Goal: Information Seeking & Learning: Learn about a topic

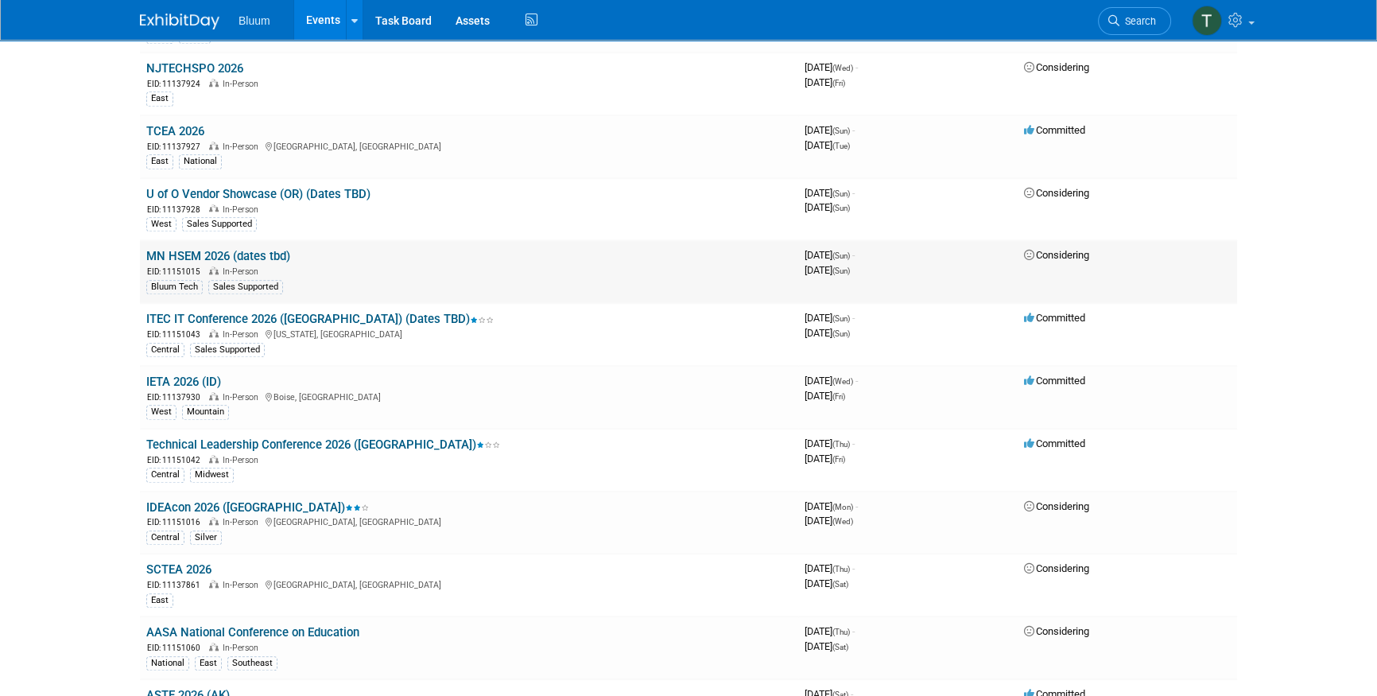
scroll to position [1806, 0]
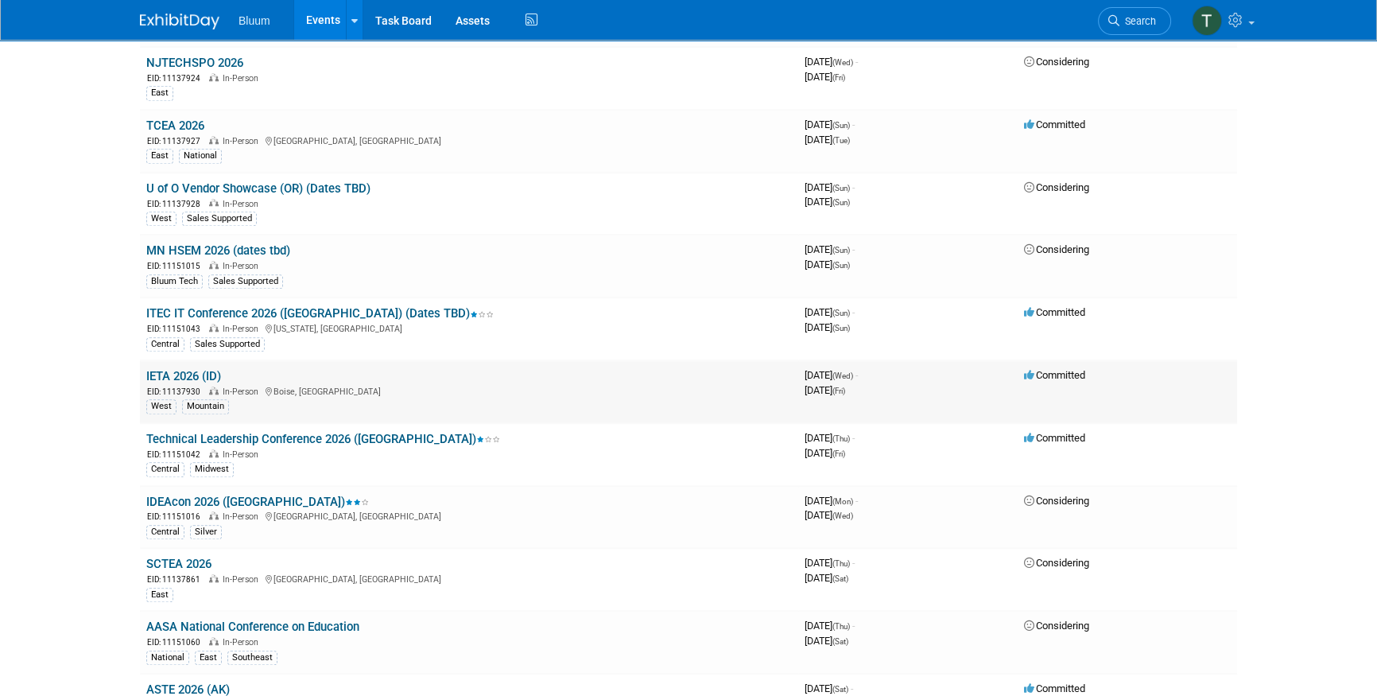
click at [174, 369] on link "IETA 2026 (ID)" at bounding box center [183, 376] width 75 height 14
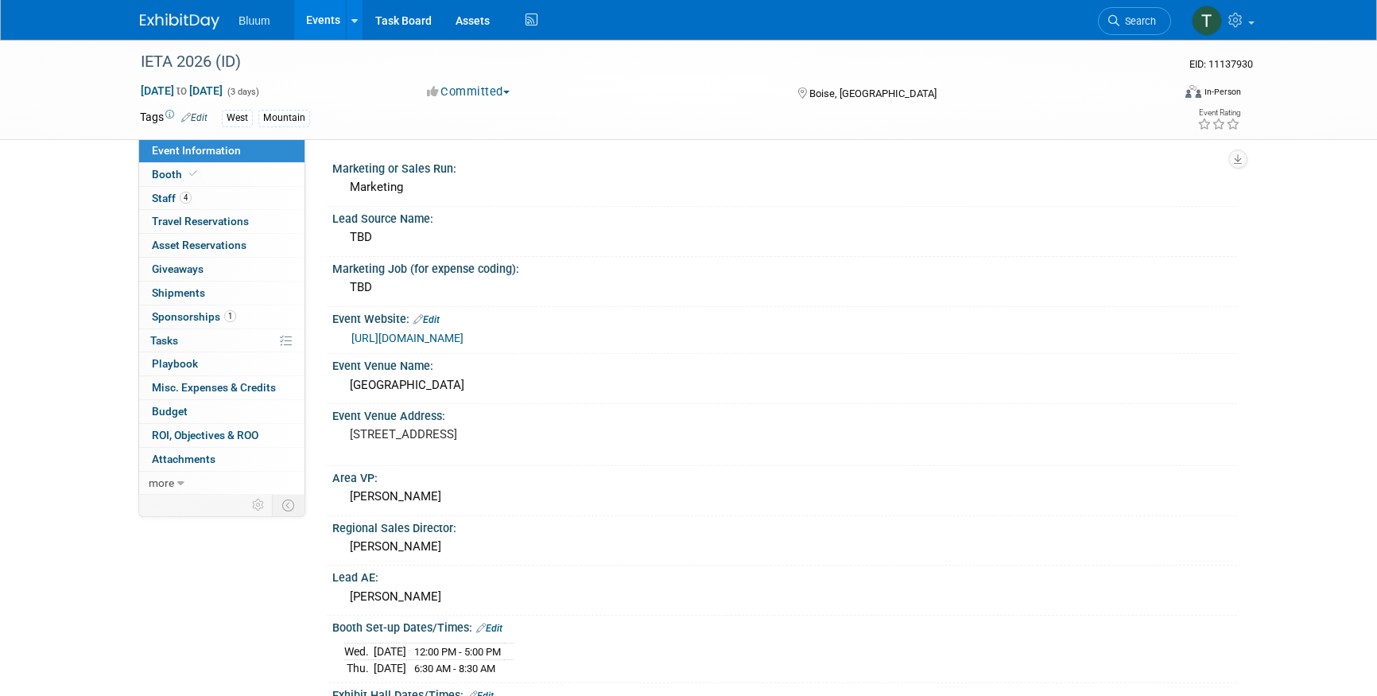
click at [192, 321] on span "Sponsorships 1" at bounding box center [194, 316] width 84 height 13
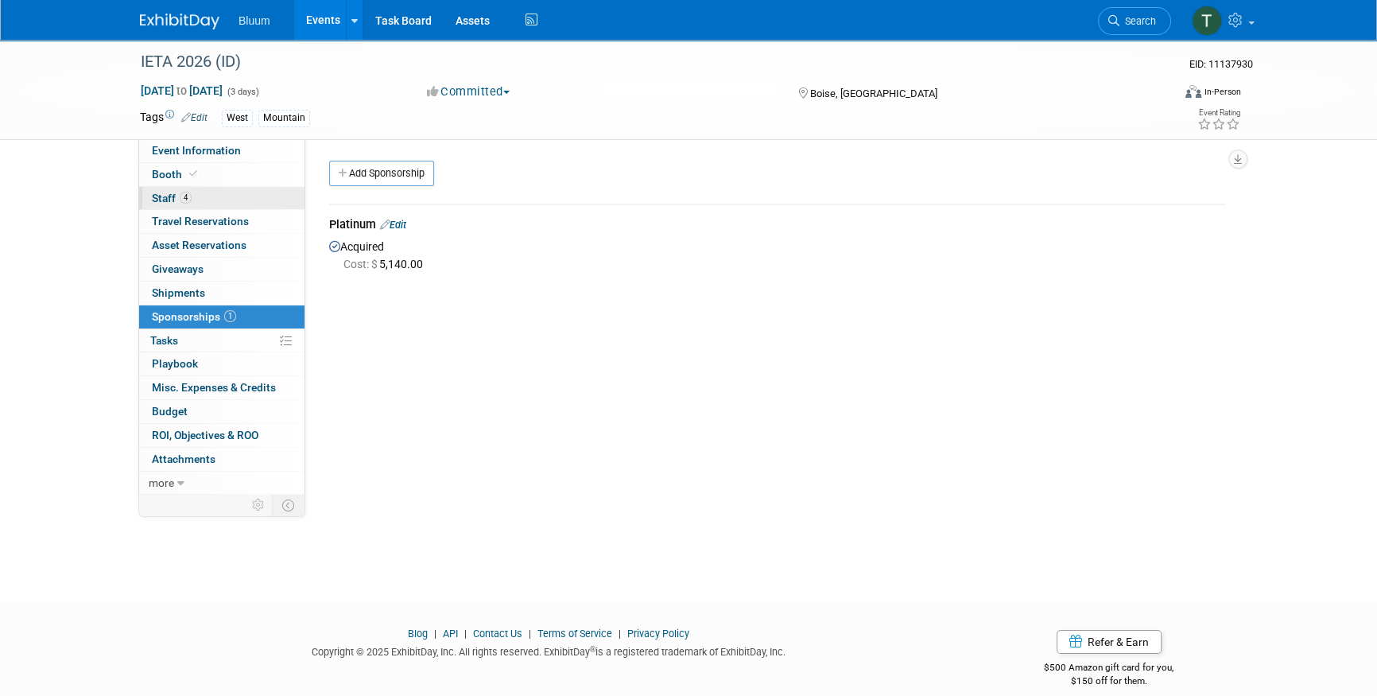
click at [205, 198] on link "4 Staff 4" at bounding box center [221, 198] width 165 height 23
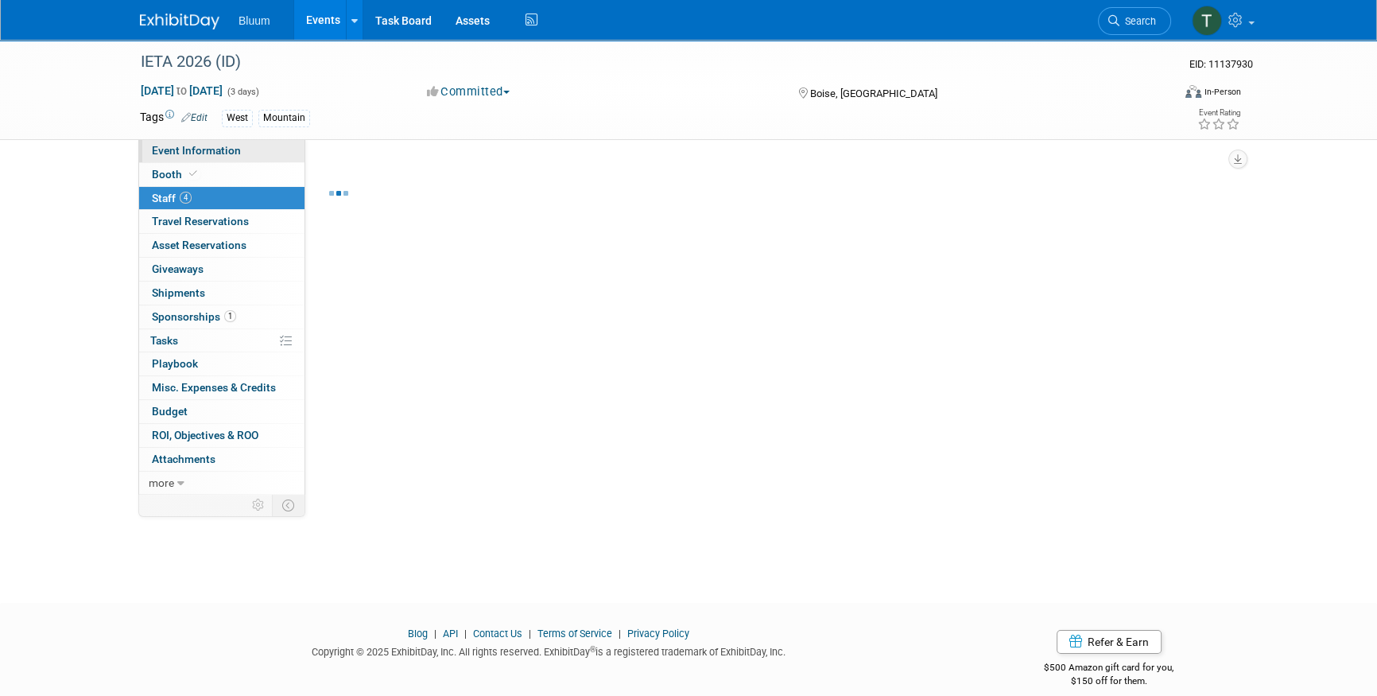
click at [223, 153] on span "Event Information" at bounding box center [196, 150] width 89 height 13
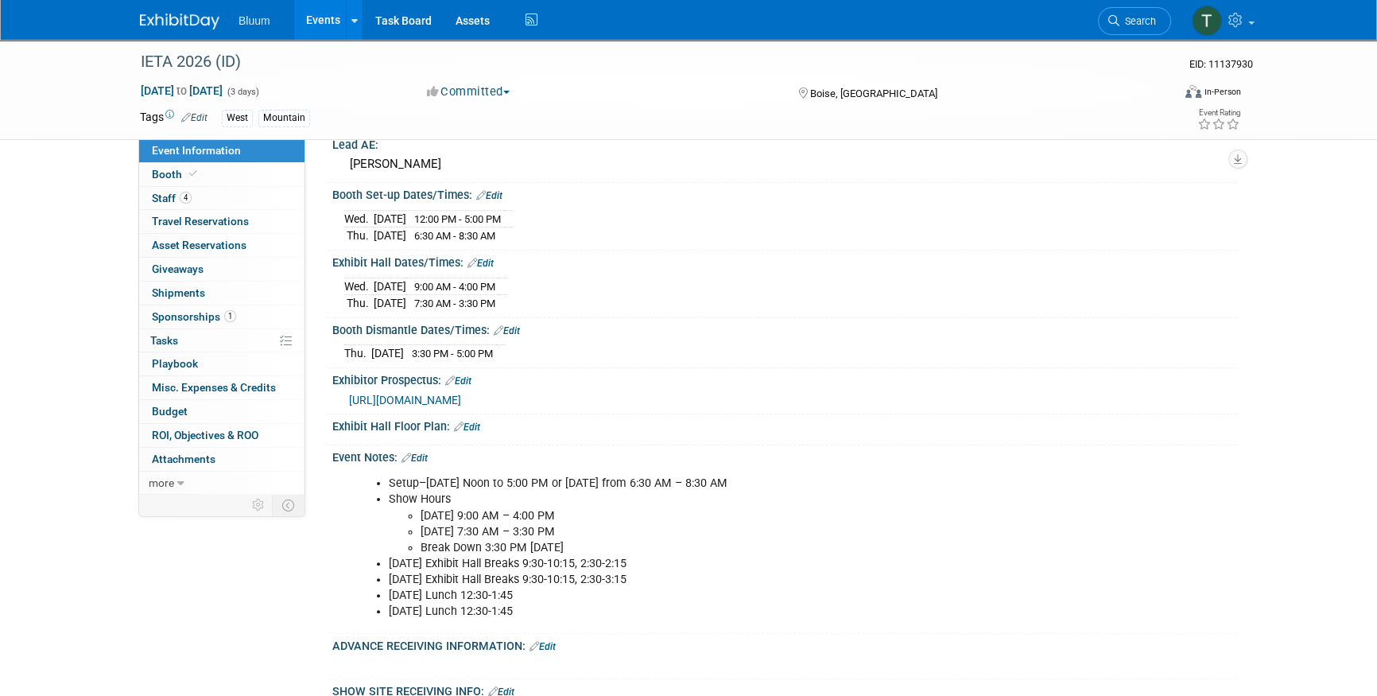
scroll to position [433, 0]
click at [454, 399] on div "[URL][DOMAIN_NAME]" at bounding box center [787, 398] width 876 height 17
click at [458, 393] on span "[URL][DOMAIN_NAME]" at bounding box center [405, 399] width 112 height 13
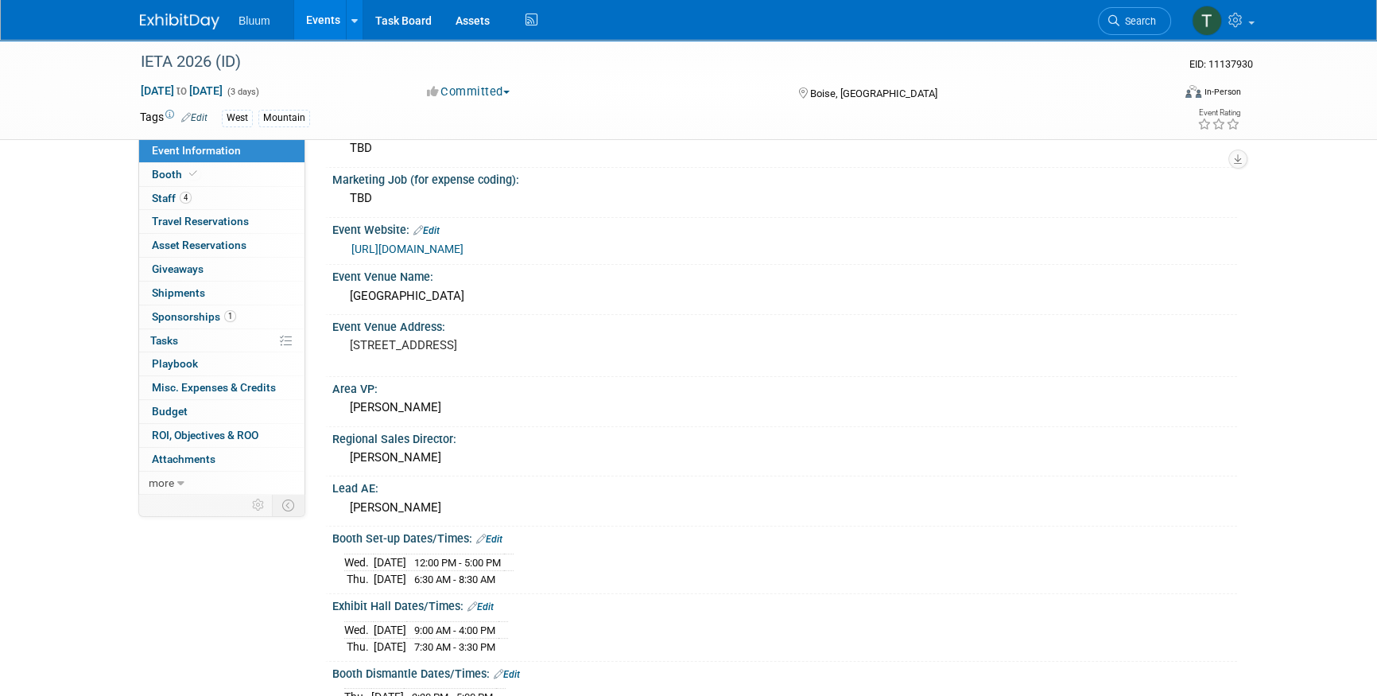
scroll to position [0, 0]
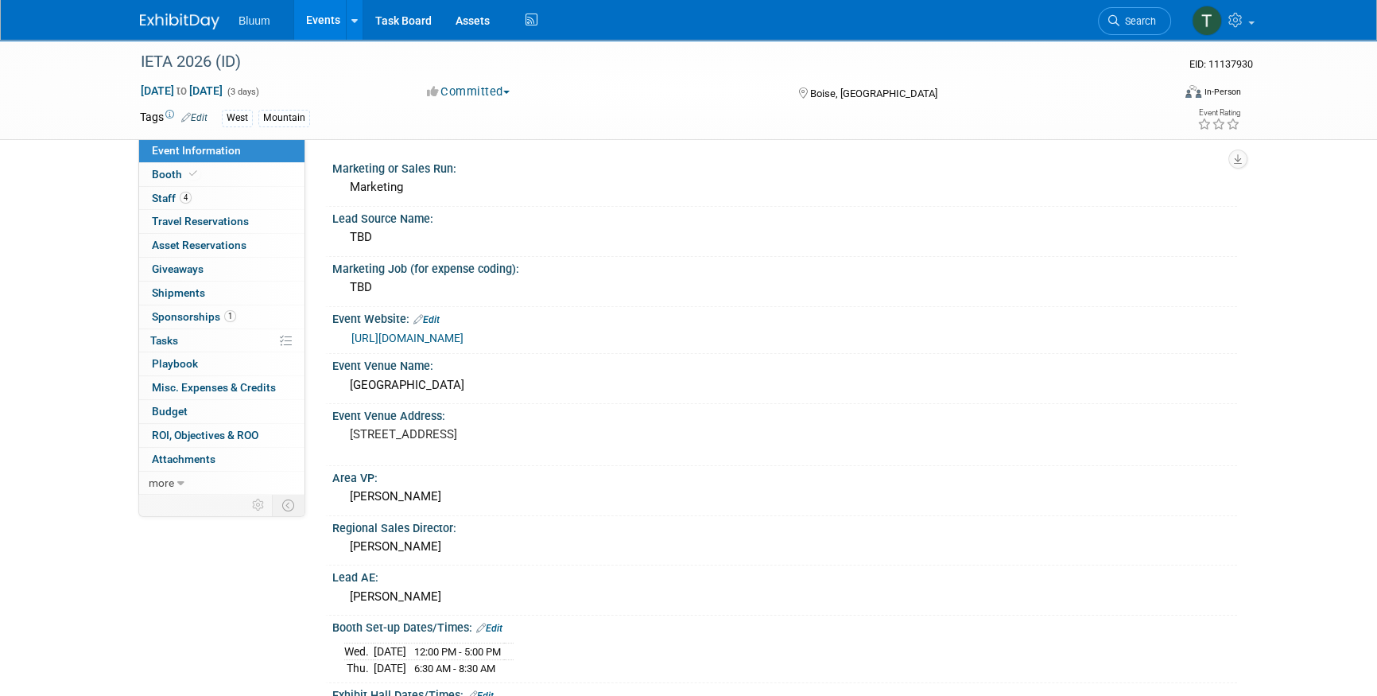
click at [386, 336] on link "[URL][DOMAIN_NAME]" at bounding box center [407, 337] width 112 height 13
